Goal: Find specific page/section: Find specific page/section

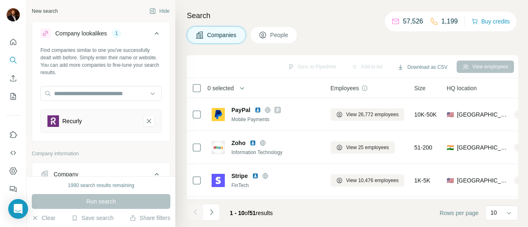
scroll to position [124, 0]
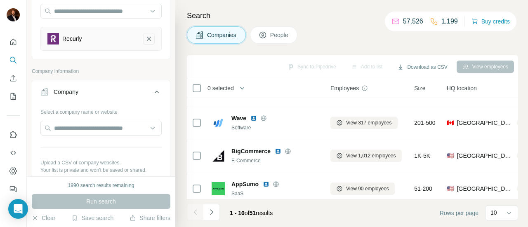
click at [145, 41] on icon "Recurly-remove-button" at bounding box center [148, 39] width 7 height 8
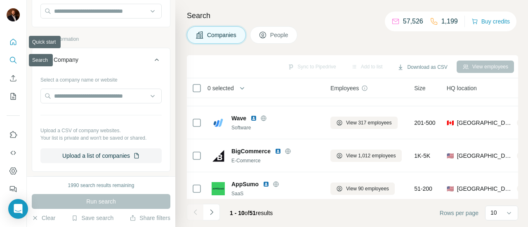
click at [12, 43] on icon "Quick start" at bounding box center [13, 42] width 6 height 6
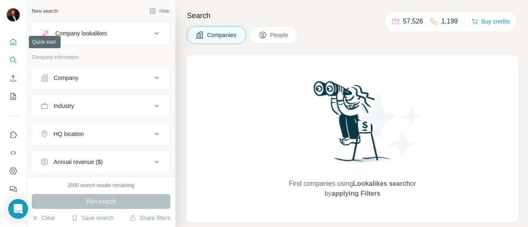
click at [13, 42] on icon "Quick start" at bounding box center [13, 42] width 6 height 6
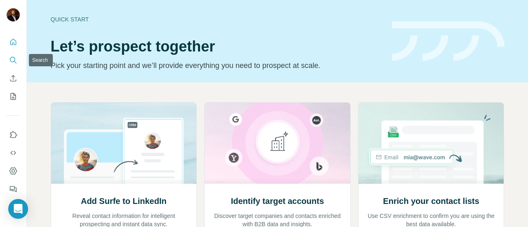
click at [11, 59] on icon "Search" at bounding box center [13, 60] width 8 height 8
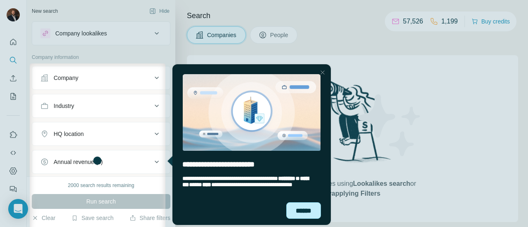
click at [298, 207] on div "******" at bounding box center [303, 210] width 35 height 16
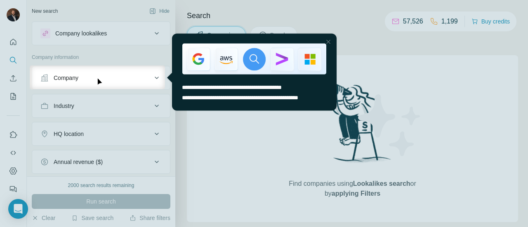
click at [329, 40] on div at bounding box center [328, 42] width 10 height 10
